Goal: Transaction & Acquisition: Purchase product/service

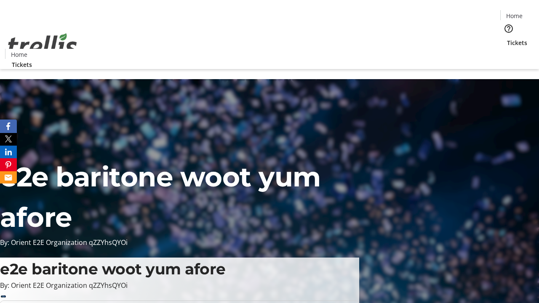
click at [507, 38] on span "Tickets" at bounding box center [517, 42] width 20 height 9
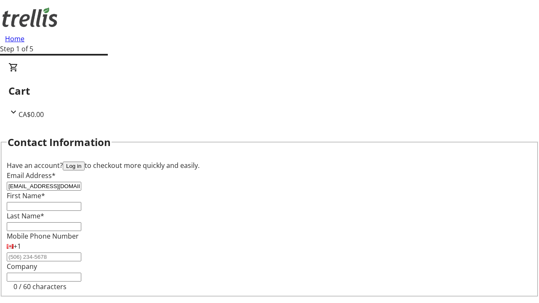
type input "[EMAIL_ADDRESS][DOMAIN_NAME]"
type input "[PERSON_NAME]"
